Goal: Information Seeking & Learning: Learn about a topic

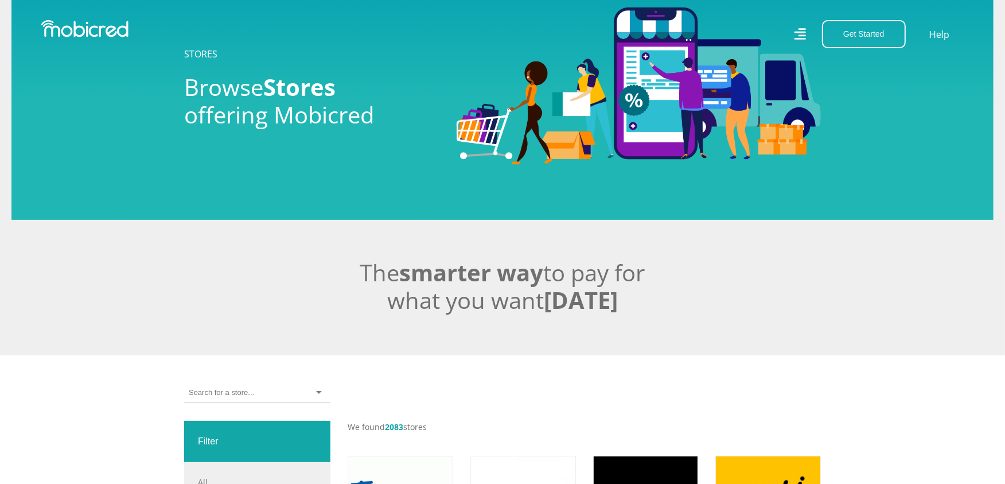
scroll to position [191, 0]
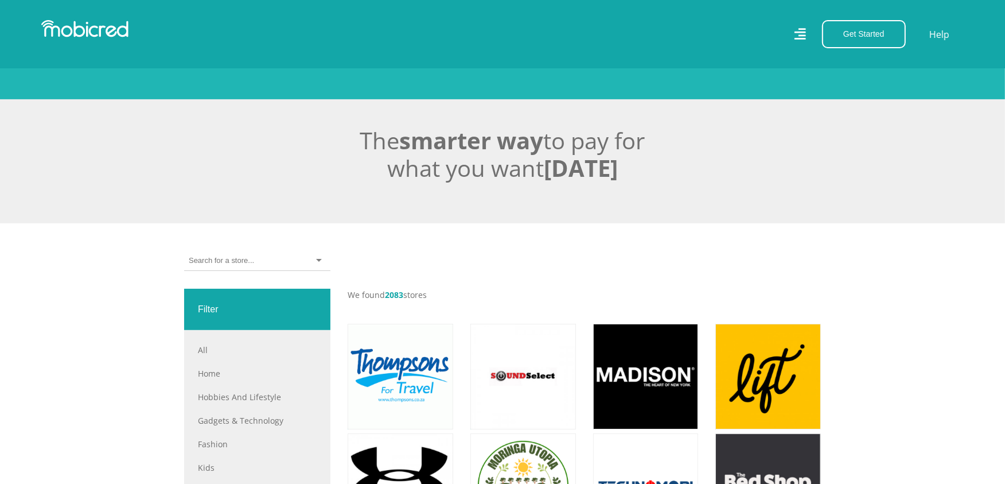
click at [236, 262] on input "select-one" at bounding box center [221, 260] width 65 height 10
type input "universit"
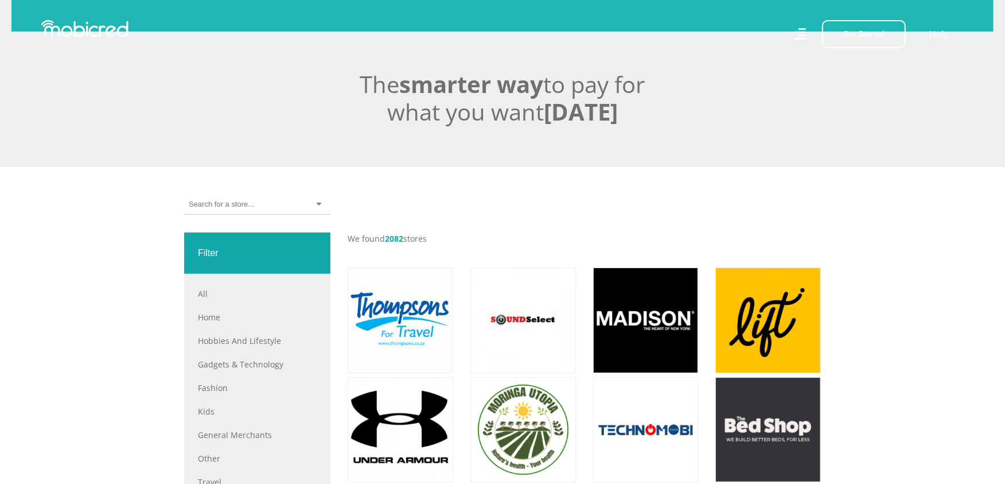
scroll to position [255, 0]
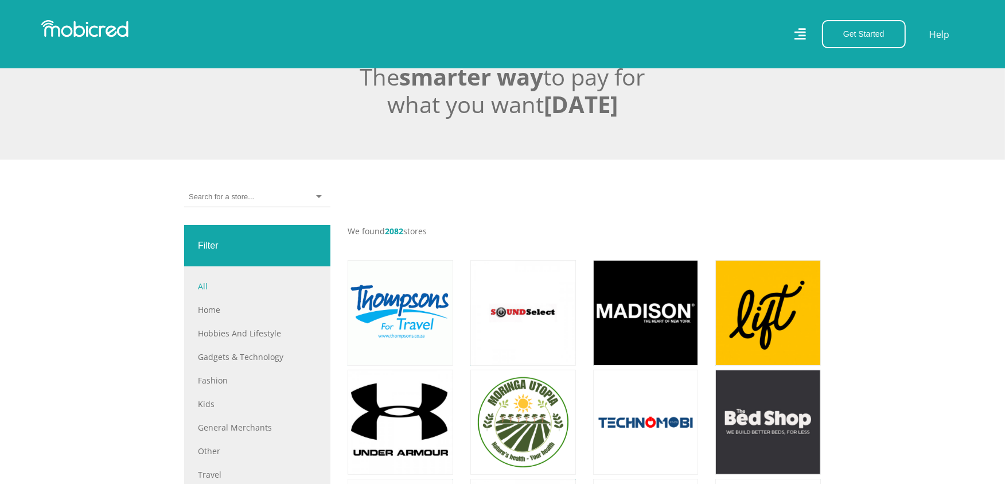
click at [224, 291] on link "All" at bounding box center [257, 286] width 119 height 12
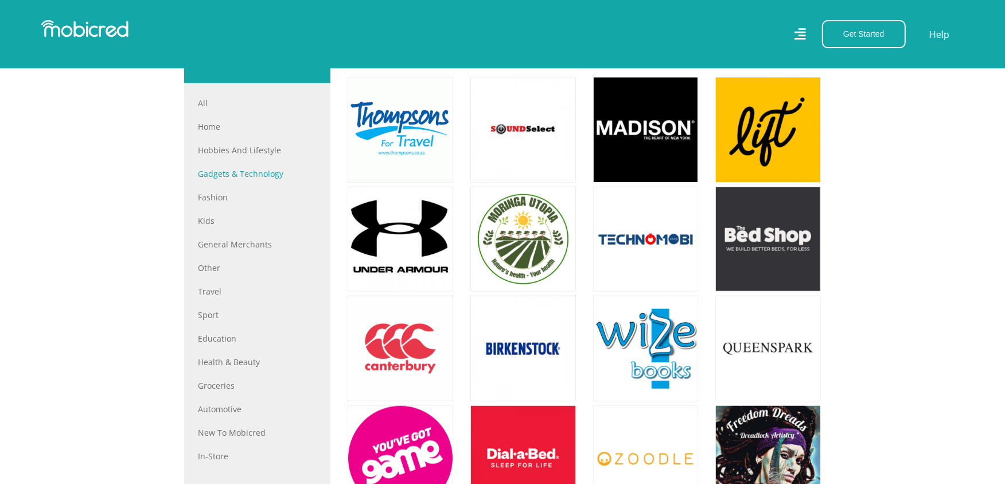
scroll to position [446, 0]
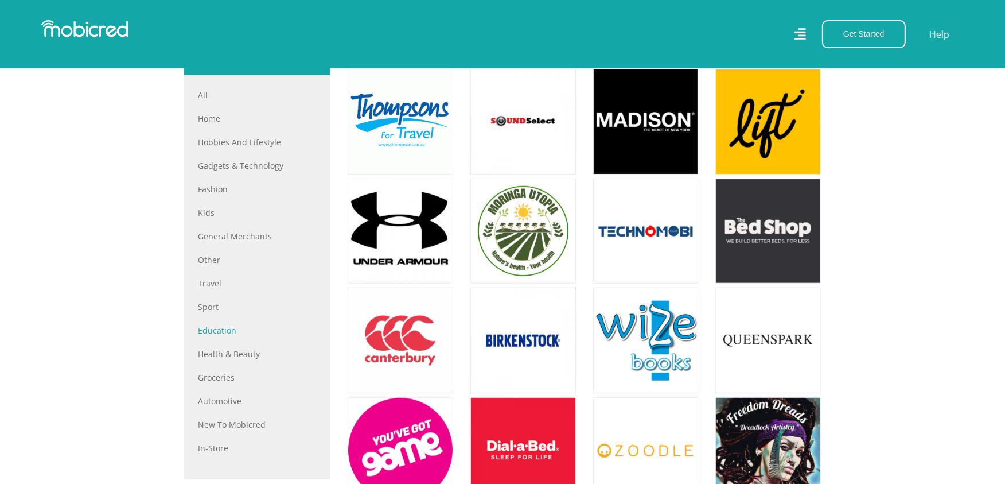
click at [218, 334] on link "Education" at bounding box center [257, 330] width 119 height 12
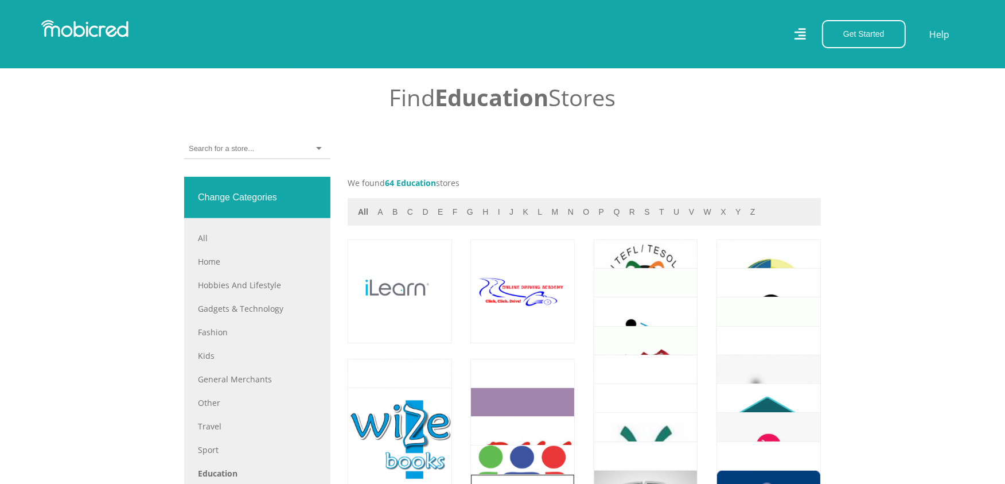
scroll to position [382, 0]
click at [363, 215] on button "All" at bounding box center [363, 212] width 17 height 13
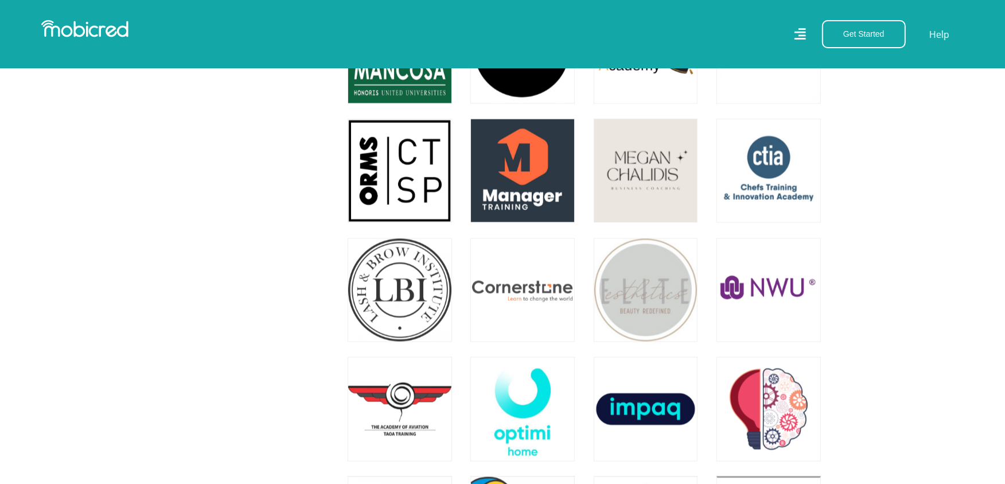
scroll to position [1785, 0]
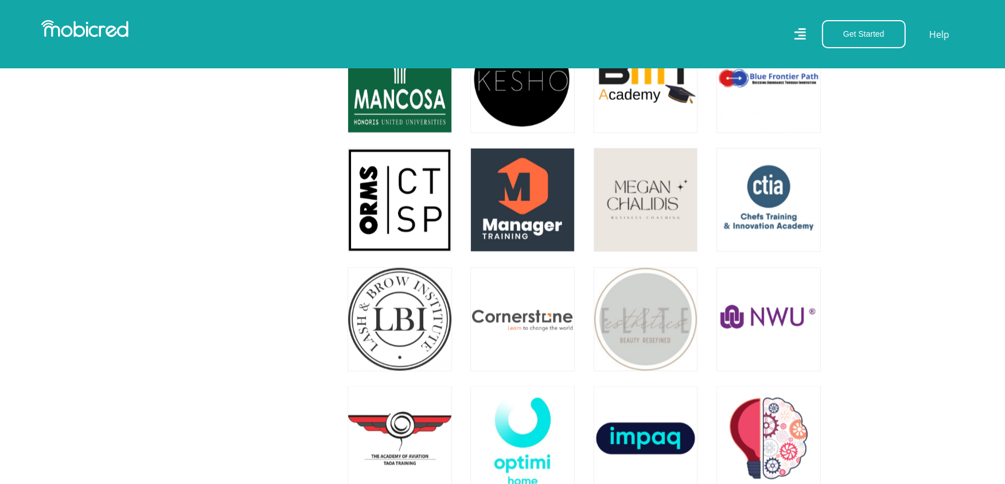
drag, startPoint x: 902, startPoint y: 285, endPoint x: 890, endPoint y: 333, distance: 50.2
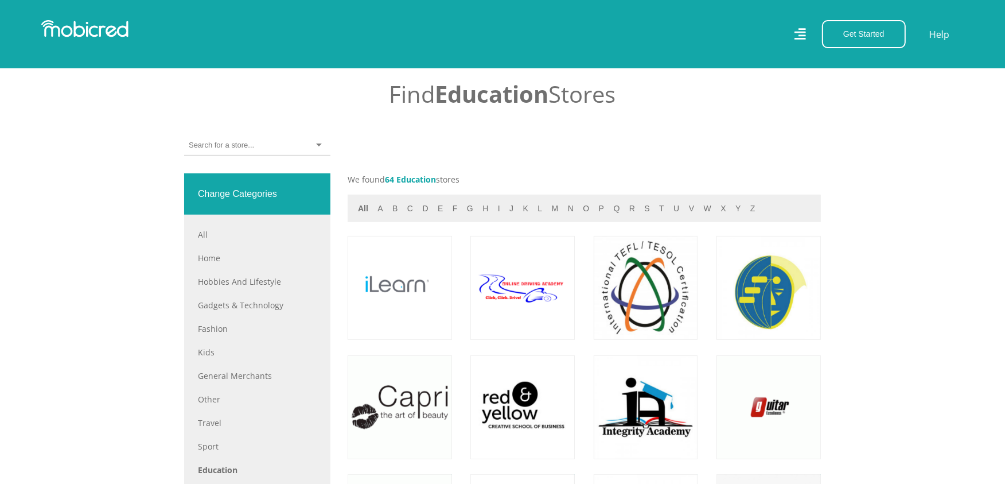
scroll to position [382, 0]
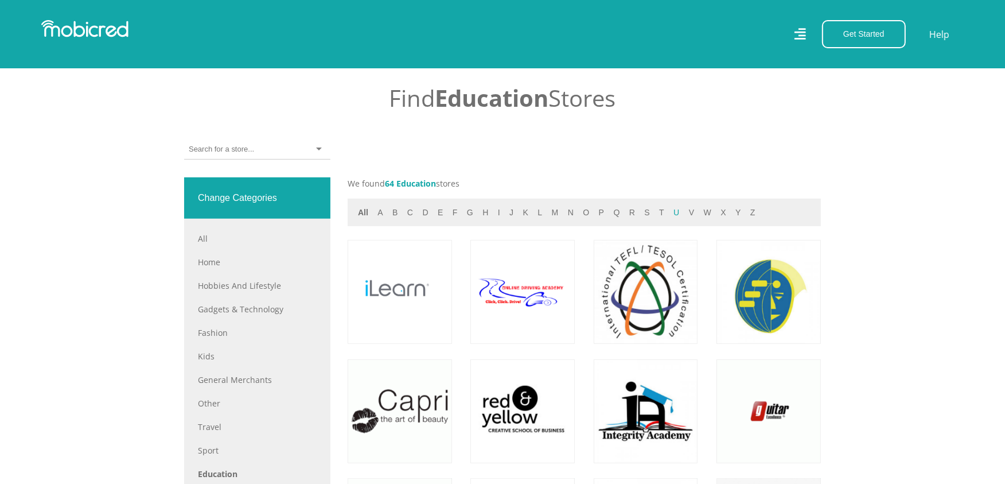
click at [670, 216] on button "u" at bounding box center [676, 212] width 13 height 13
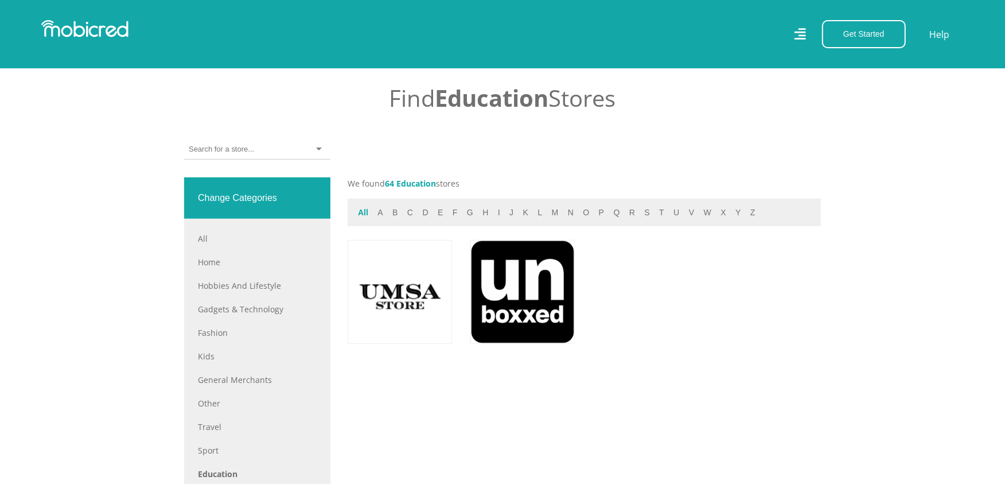
click at [365, 216] on button "All" at bounding box center [363, 212] width 17 height 13
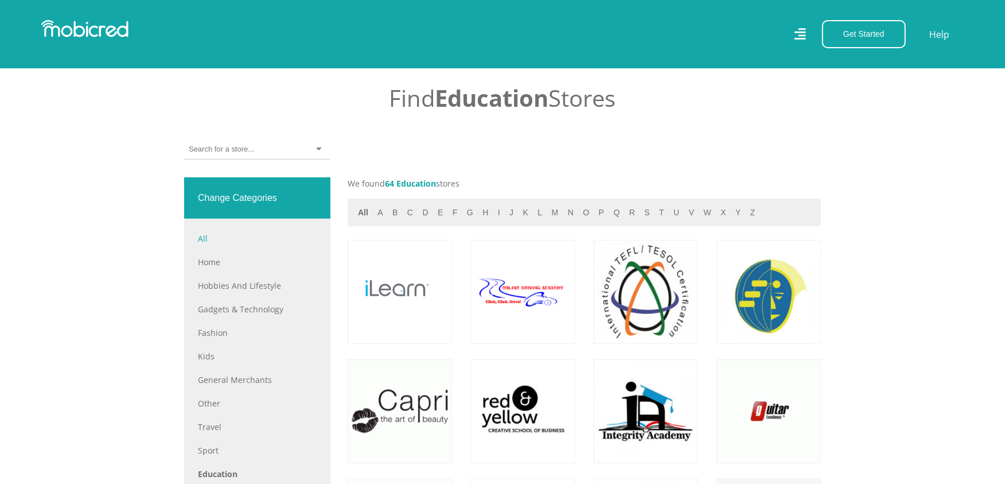
click at [211, 242] on link "All" at bounding box center [257, 238] width 119 height 12
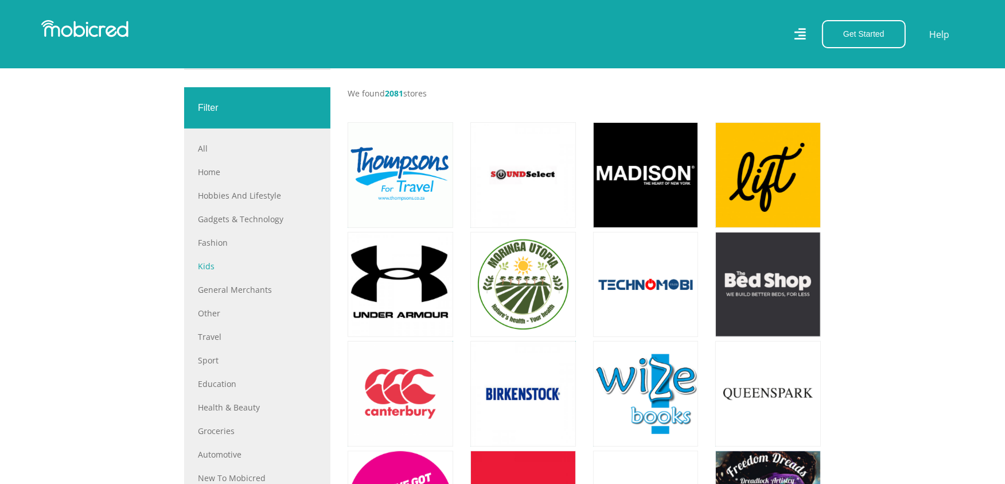
scroll to position [509, 0]
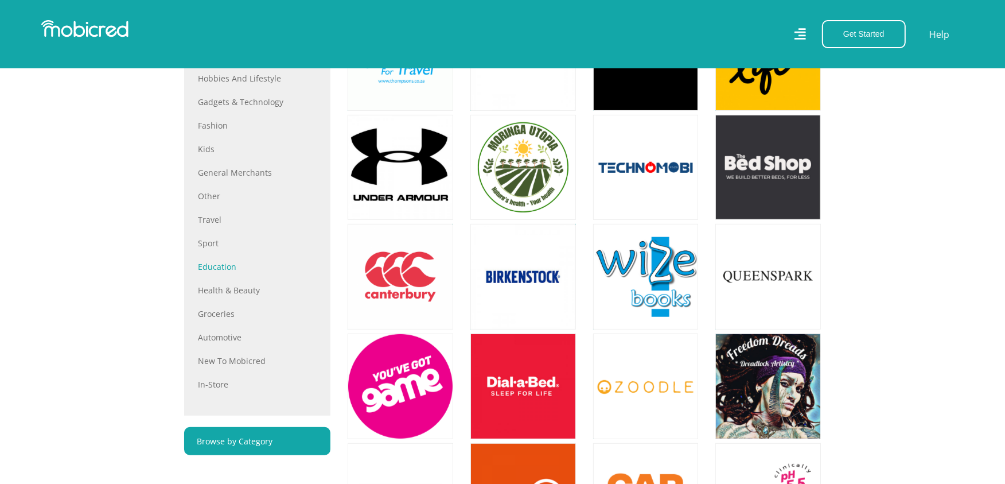
click at [209, 273] on link "Education" at bounding box center [257, 266] width 119 height 12
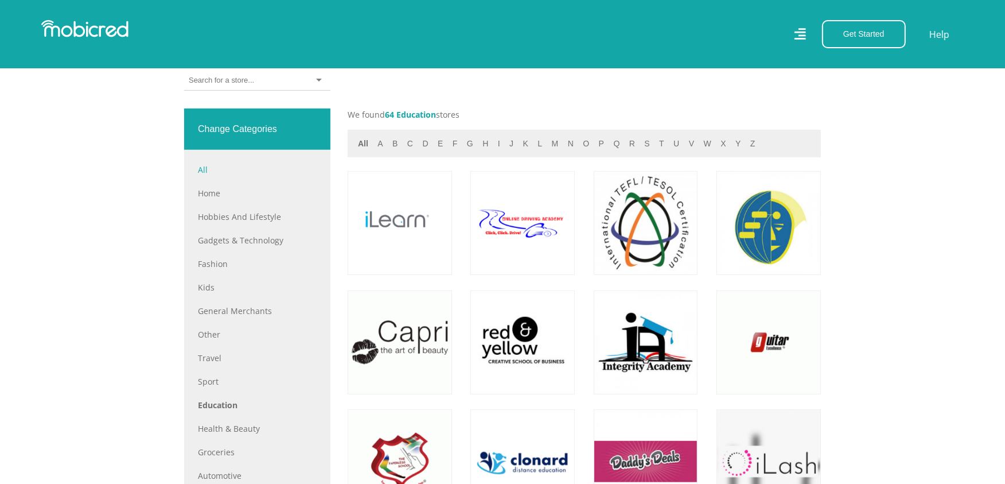
scroll to position [574, 0]
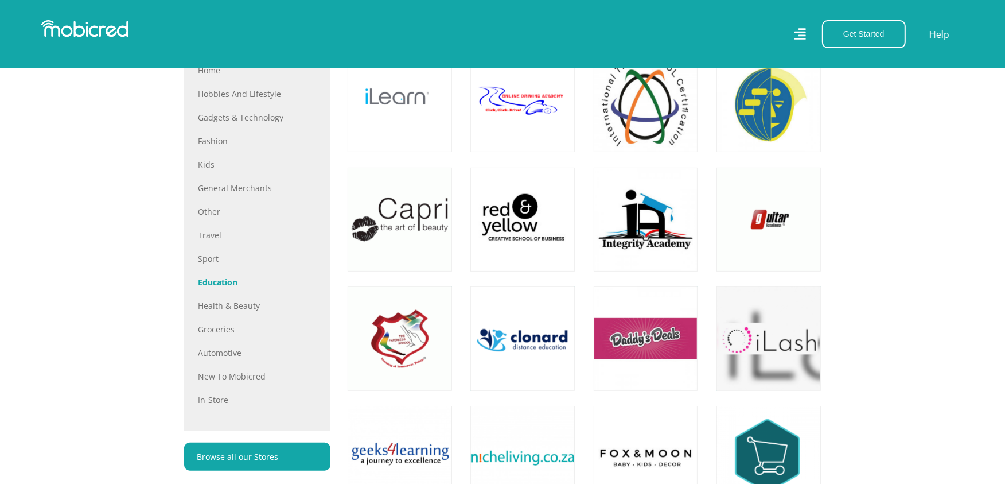
click at [216, 287] on link "Education" at bounding box center [257, 282] width 119 height 12
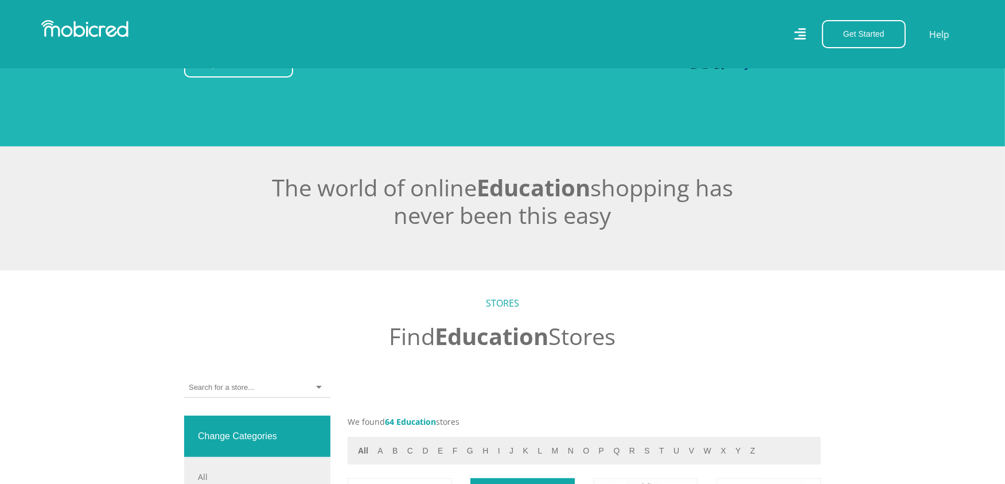
scroll to position [318, 0]
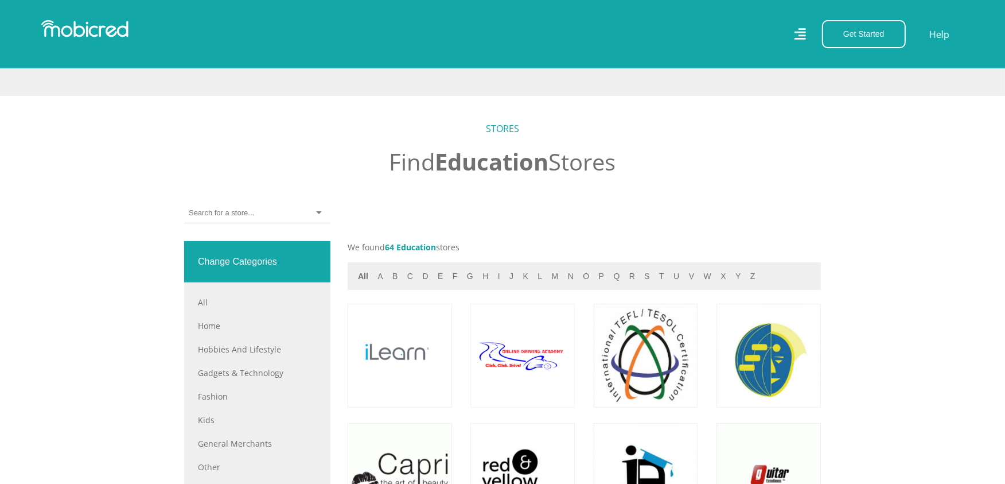
click at [290, 218] on div at bounding box center [257, 213] width 146 height 20
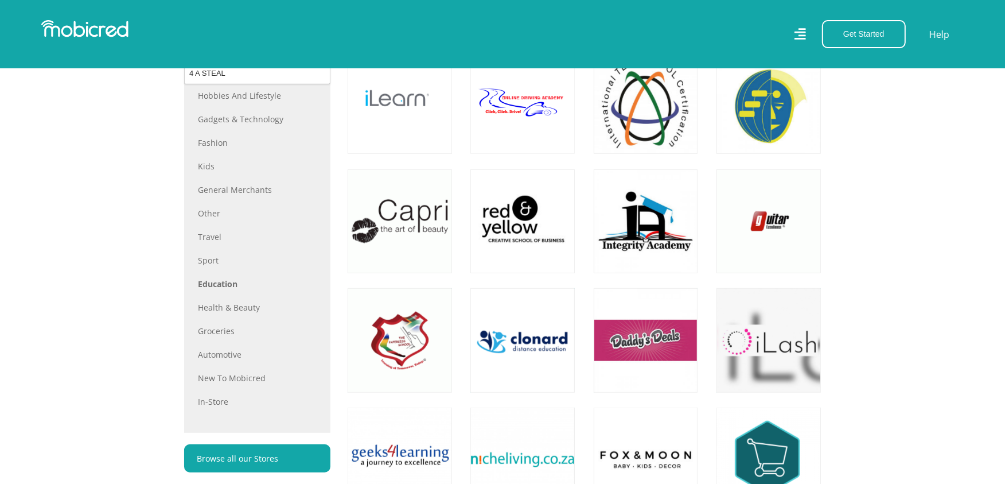
scroll to position [765, 0]
